Goal: Task Accomplishment & Management: Manage account settings

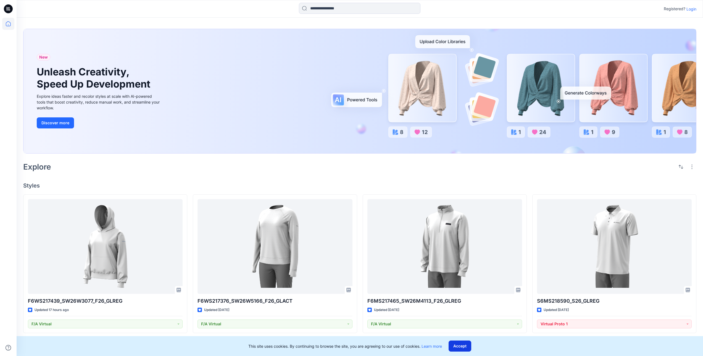
click at [461, 348] on button "Accept" at bounding box center [460, 346] width 23 height 11
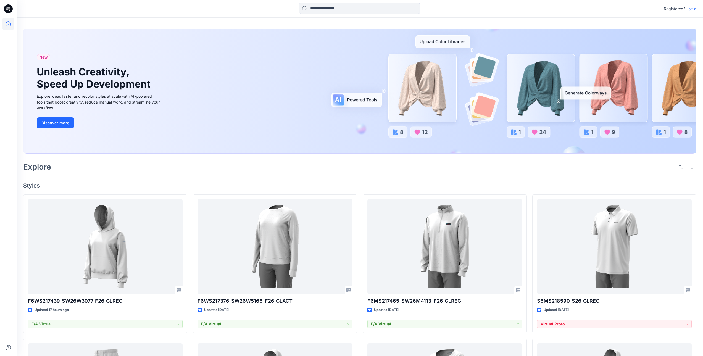
click at [692, 10] on p "Login" at bounding box center [692, 9] width 10 height 6
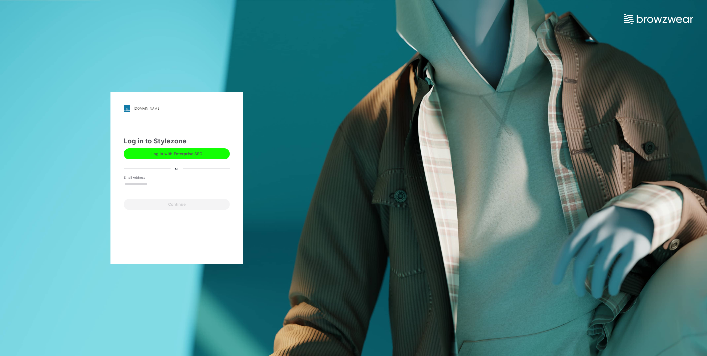
click at [182, 184] on input "Email Address" at bounding box center [177, 184] width 106 height 8
type input "**********"
click at [171, 206] on button "Continue" at bounding box center [177, 204] width 106 height 11
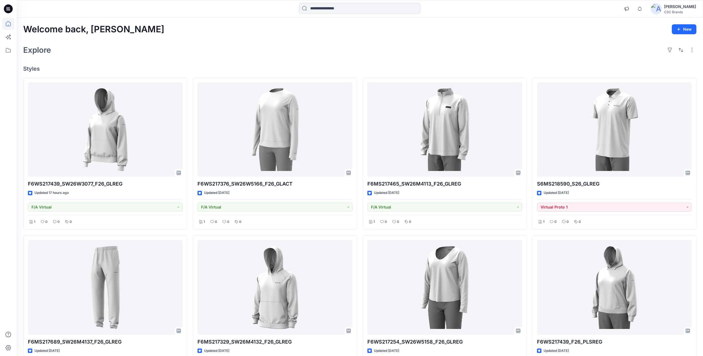
click at [662, 12] on img at bounding box center [656, 8] width 11 height 11
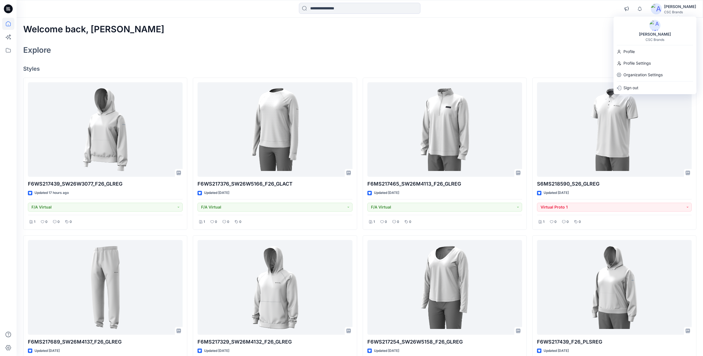
click at [523, 54] on div "Explore" at bounding box center [359, 49] width 673 height 13
click at [226, 56] on div "Explore" at bounding box center [359, 49] width 673 height 13
